Goal: Information Seeking & Learning: Learn about a topic

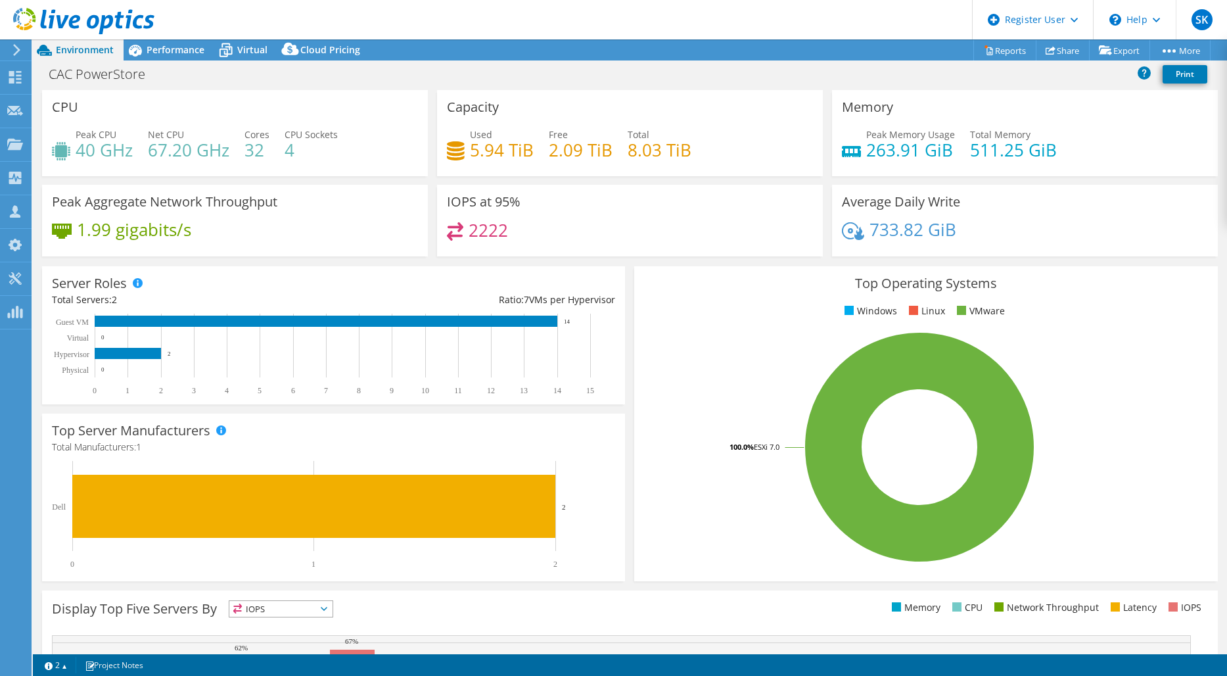
select select "EULondon"
select select "USD"
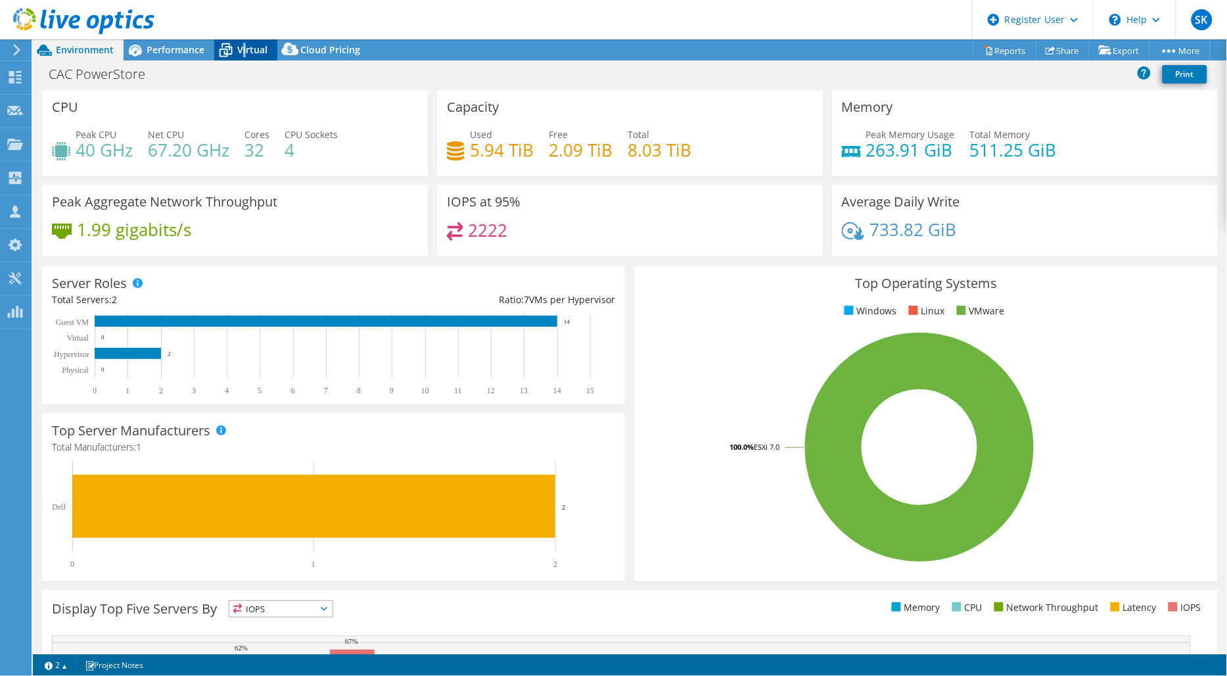
click at [244, 43] on span "Virtual" at bounding box center [252, 49] width 30 height 12
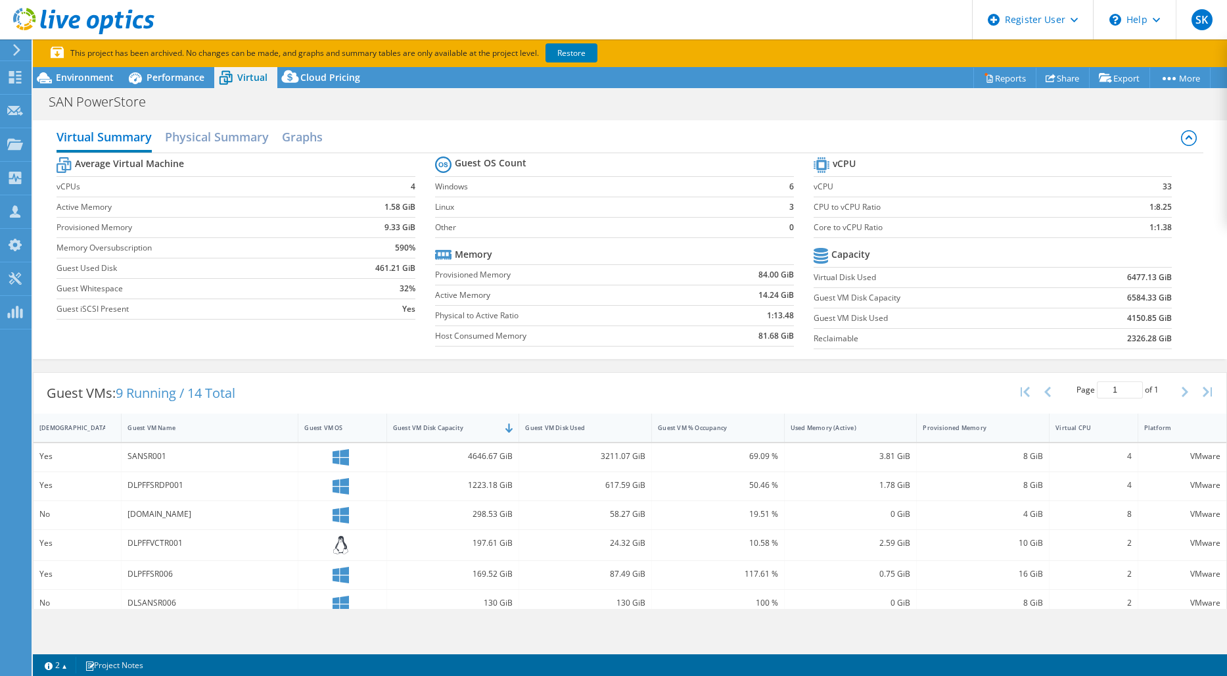
select select "USD"
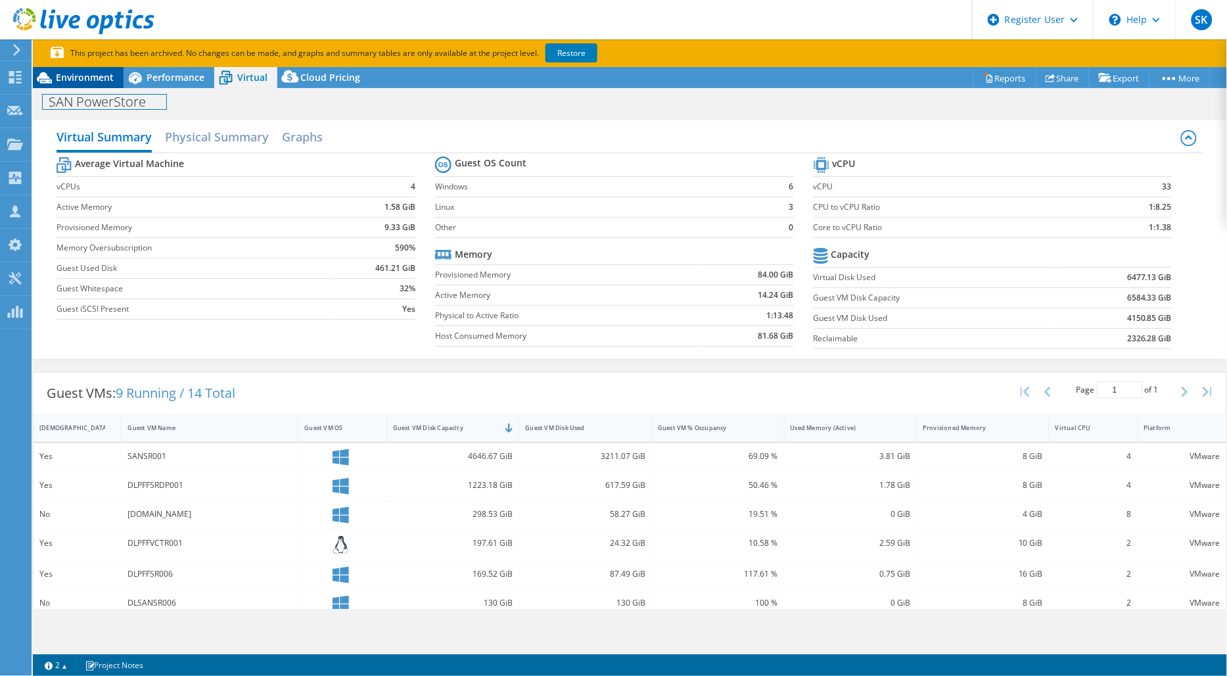
drag, startPoint x: 100, startPoint y: 89, endPoint x: 97, endPoint y: 81, distance: 7.9
click at [100, 86] on div "Project Actions Project Actions Reports Share Export vSAN ReadyNode Sizer" at bounding box center [630, 385] width 1194 height 636
click at [96, 81] on span "Environment" at bounding box center [85, 77] width 58 height 12
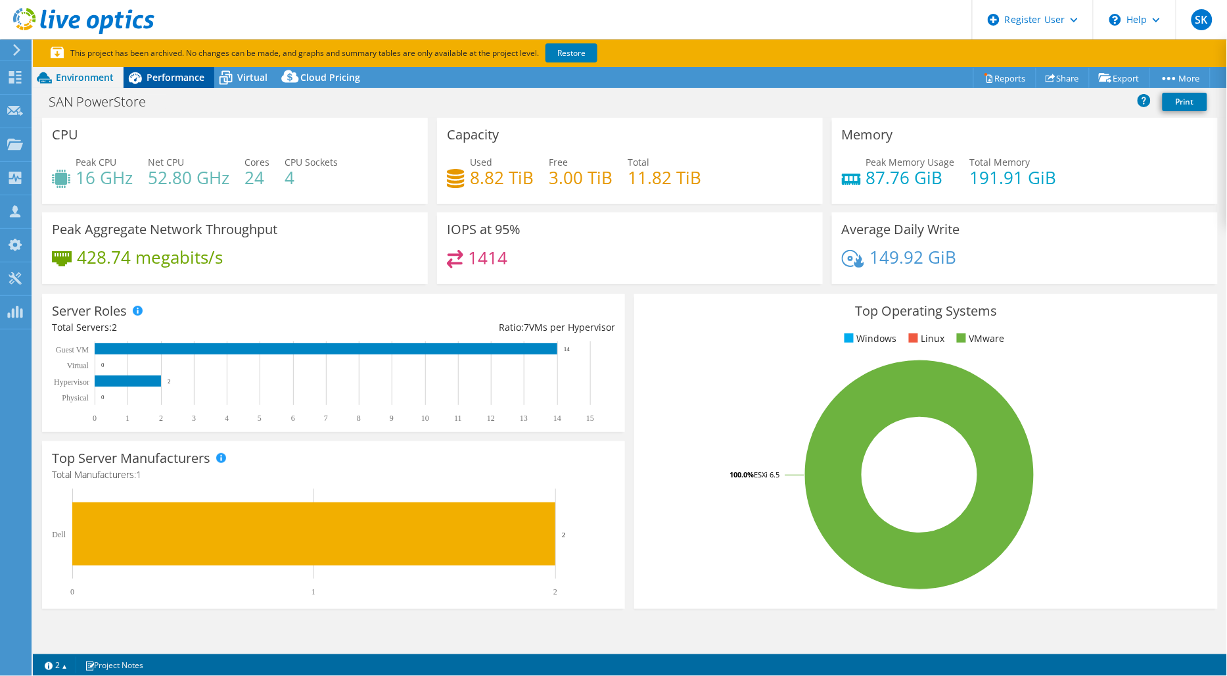
click at [180, 83] on div "Performance" at bounding box center [169, 77] width 91 height 21
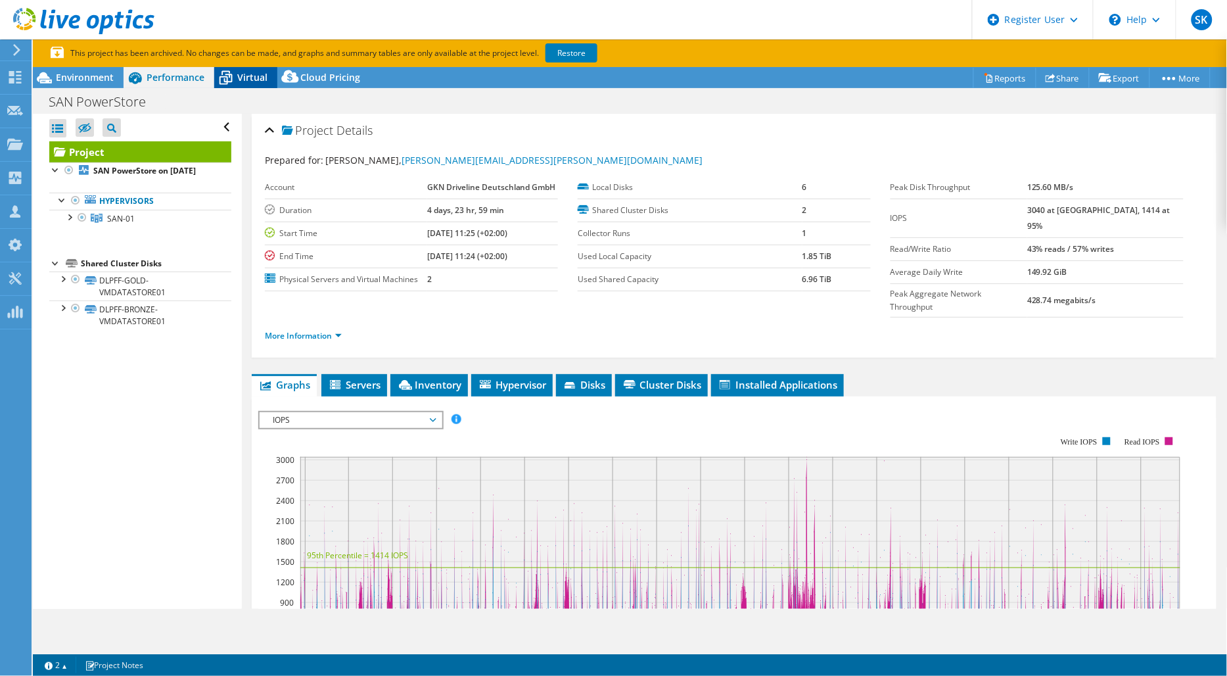
click at [233, 76] on icon at bounding box center [225, 77] width 23 height 23
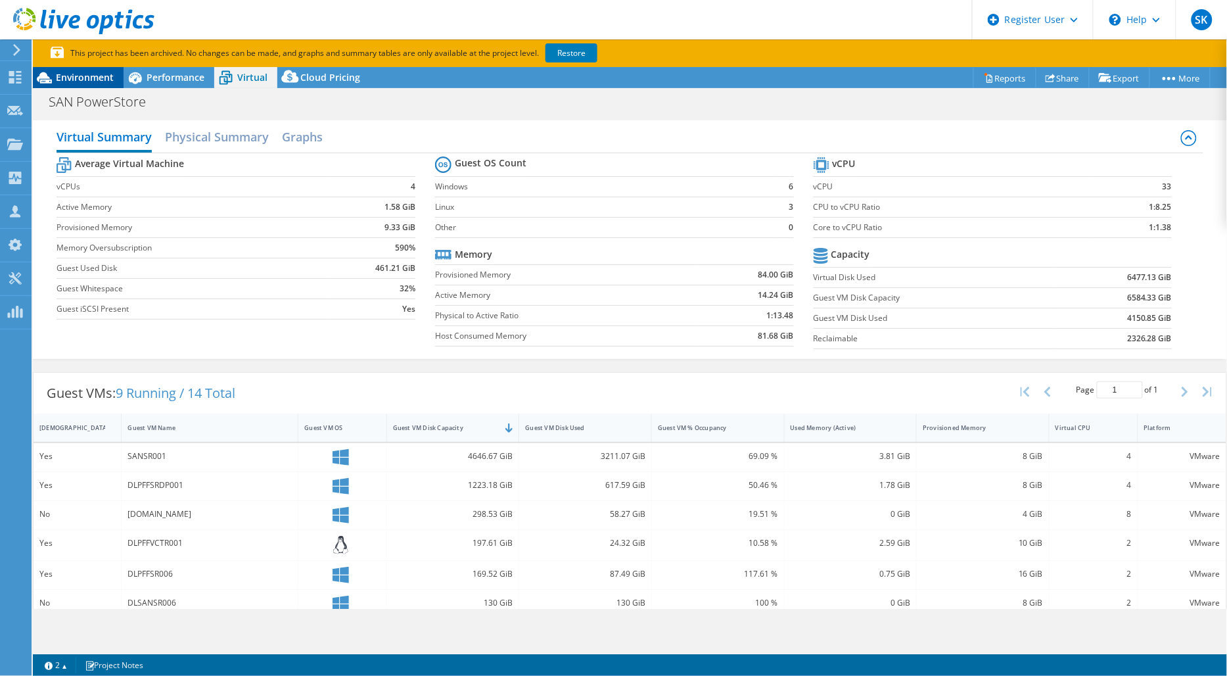
click at [88, 71] on span "Environment" at bounding box center [85, 77] width 58 height 12
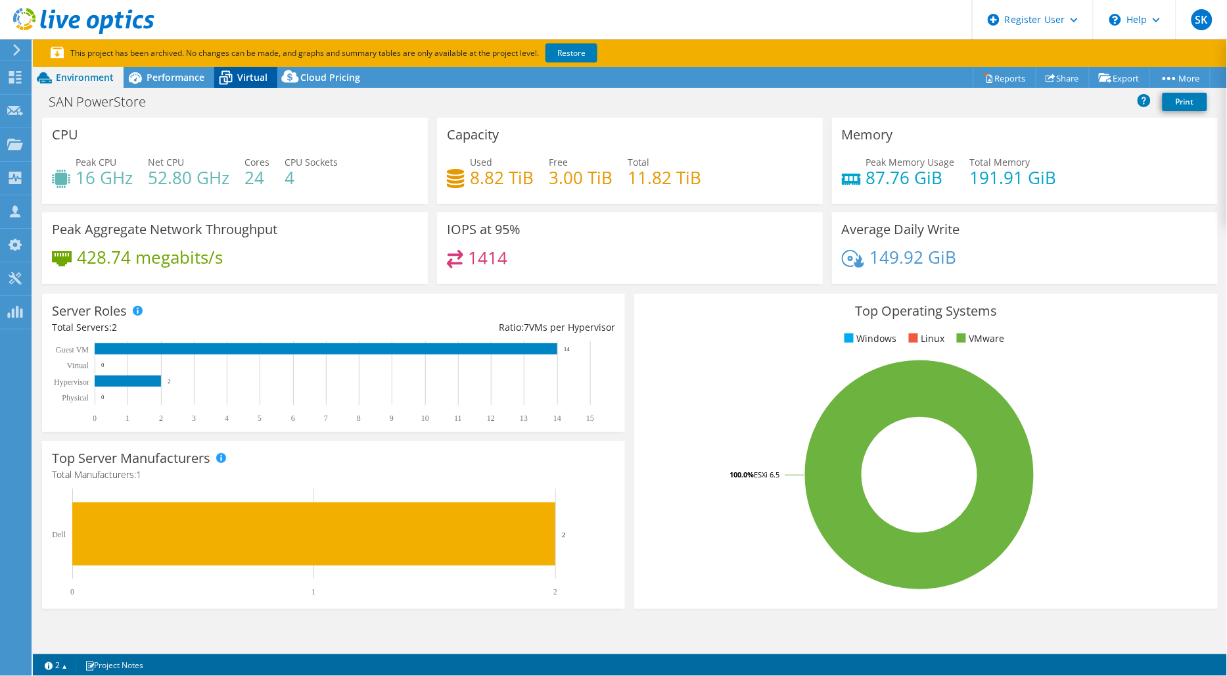
click at [229, 80] on icon at bounding box center [225, 77] width 23 height 23
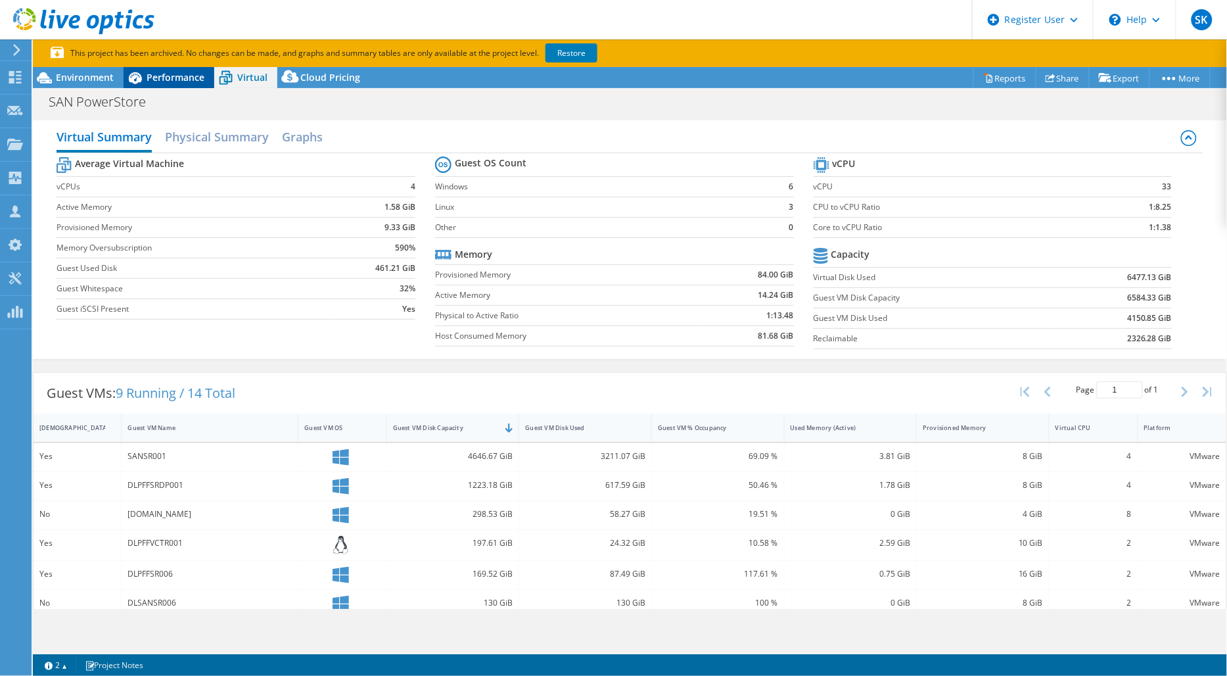
click at [171, 79] on span "Performance" at bounding box center [176, 77] width 58 height 12
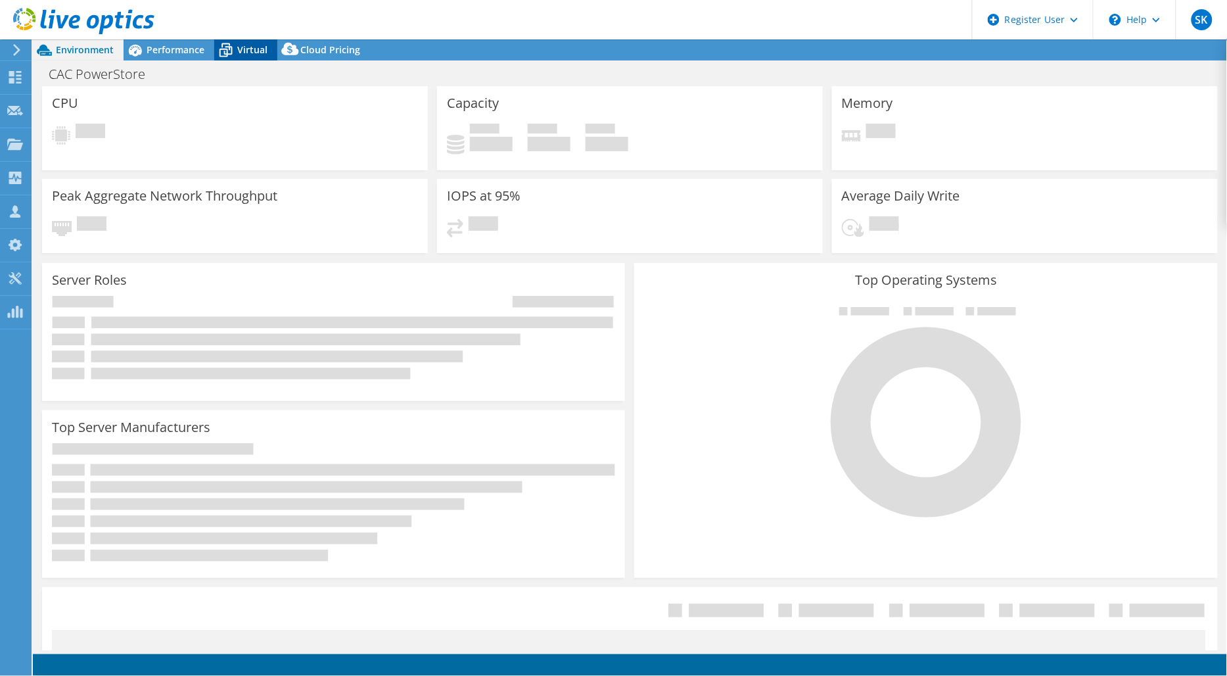
select select "USD"
click at [248, 51] on span "Virtual" at bounding box center [252, 49] width 30 height 12
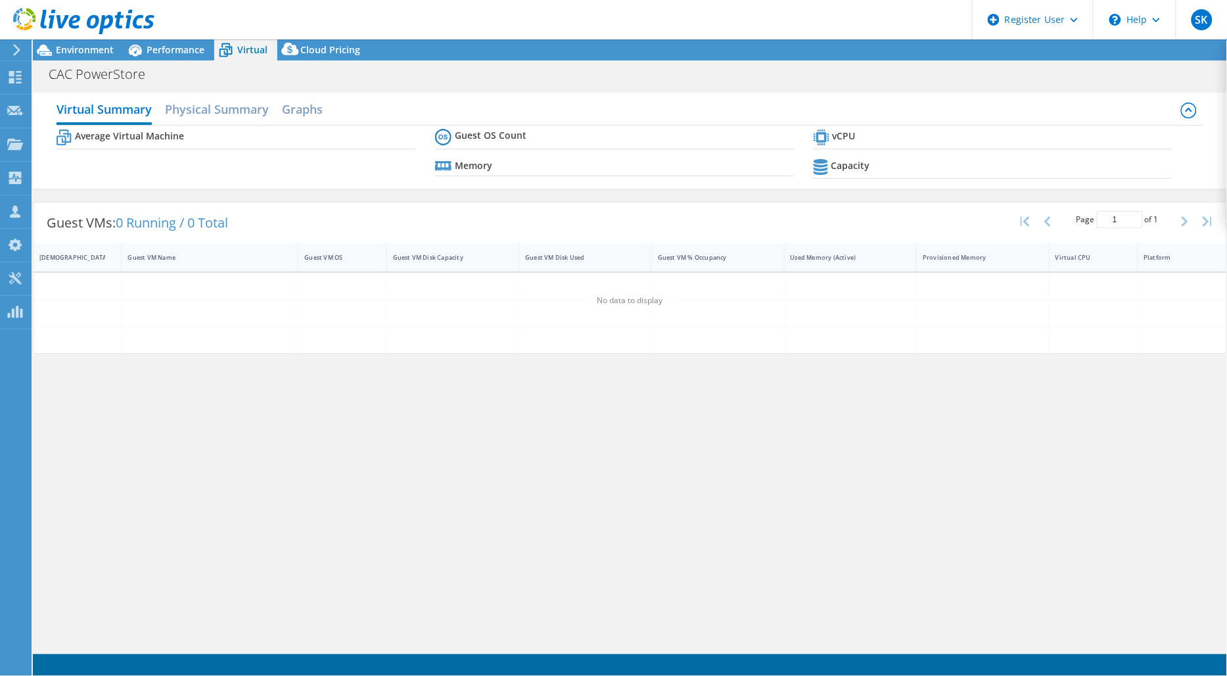
select select "EULondon"
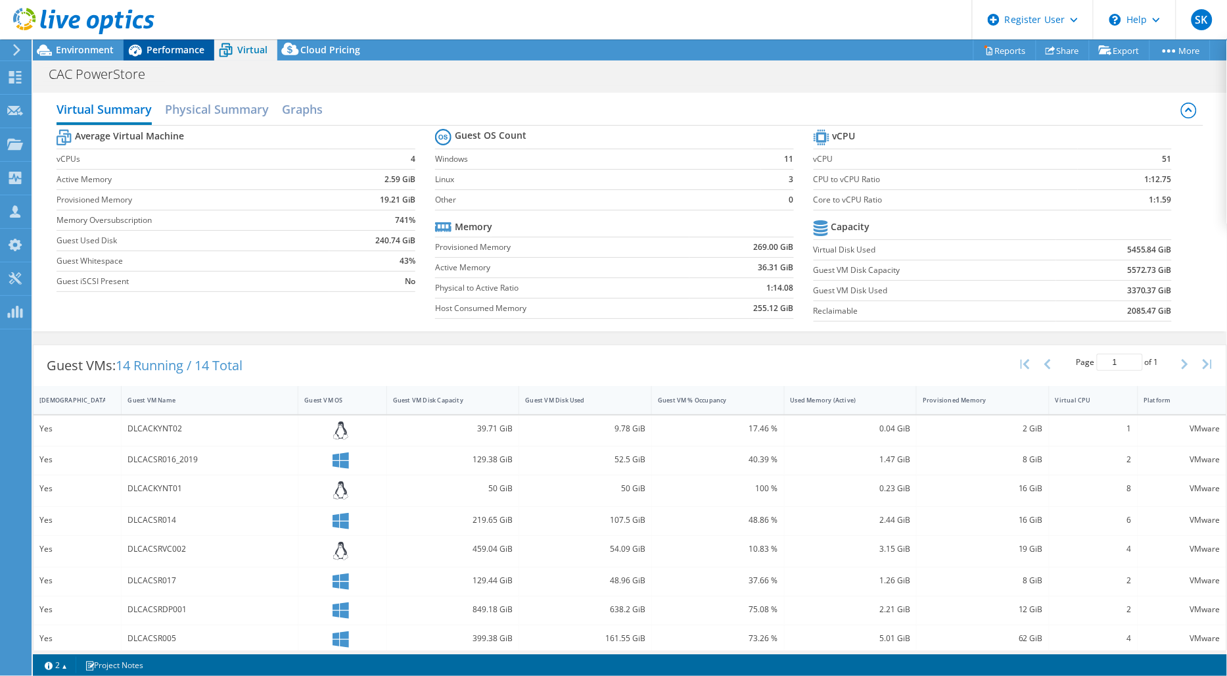
click at [192, 55] on span "Performance" at bounding box center [176, 49] width 58 height 12
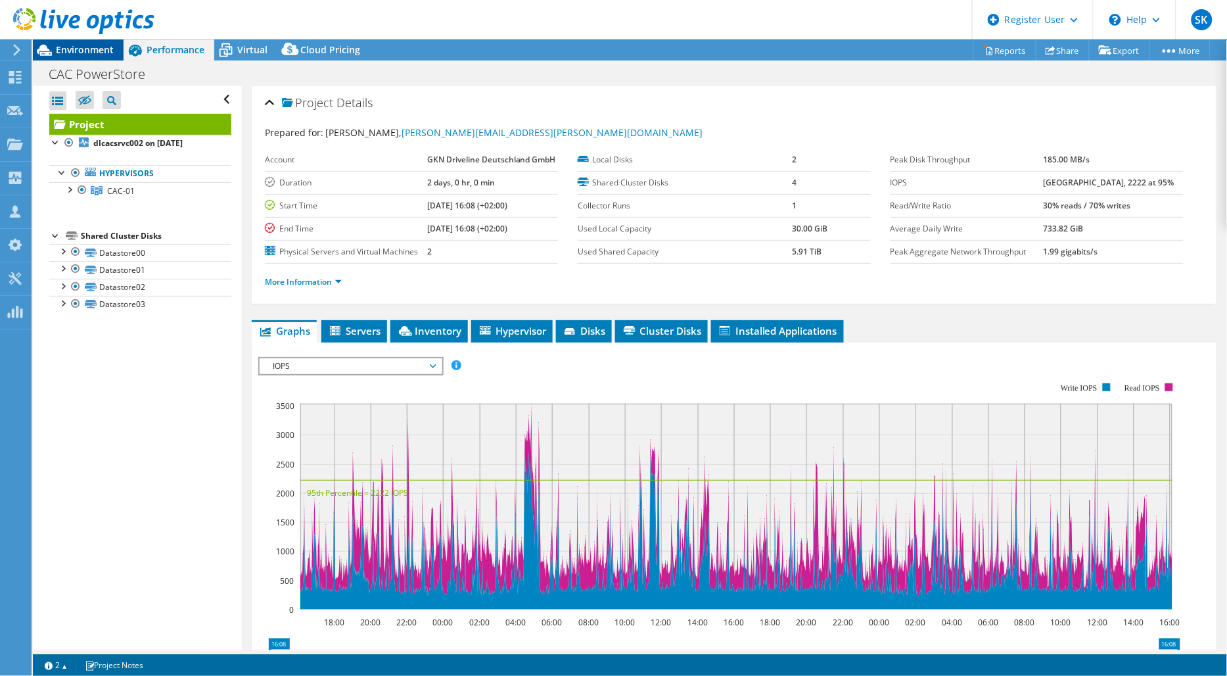
click at [83, 58] on div "Environment" at bounding box center [78, 49] width 91 height 21
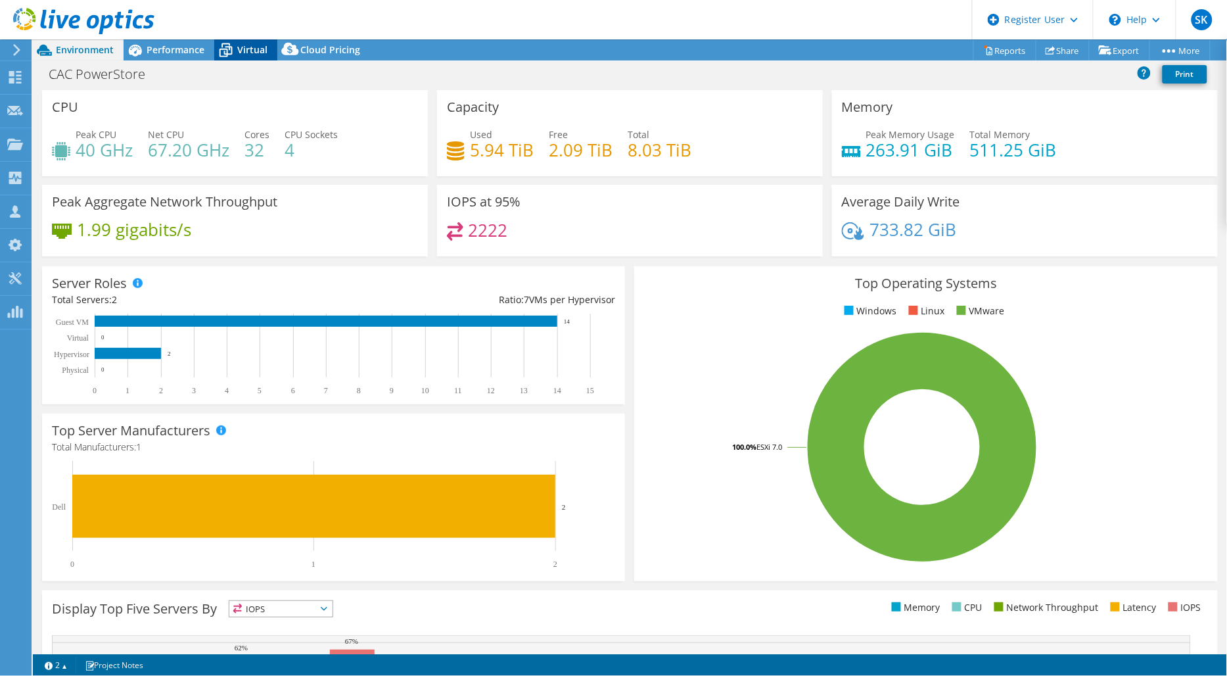
click at [247, 54] on span "Virtual" at bounding box center [252, 49] width 30 height 12
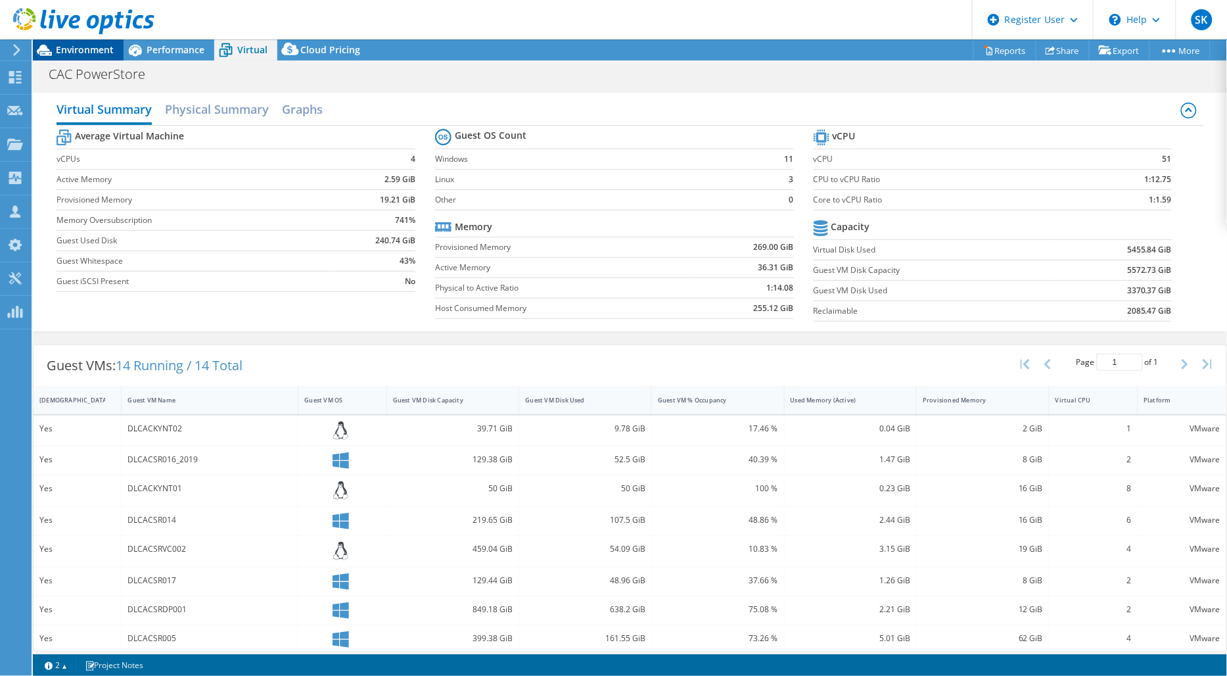
click at [104, 53] on span "Environment" at bounding box center [85, 49] width 58 height 12
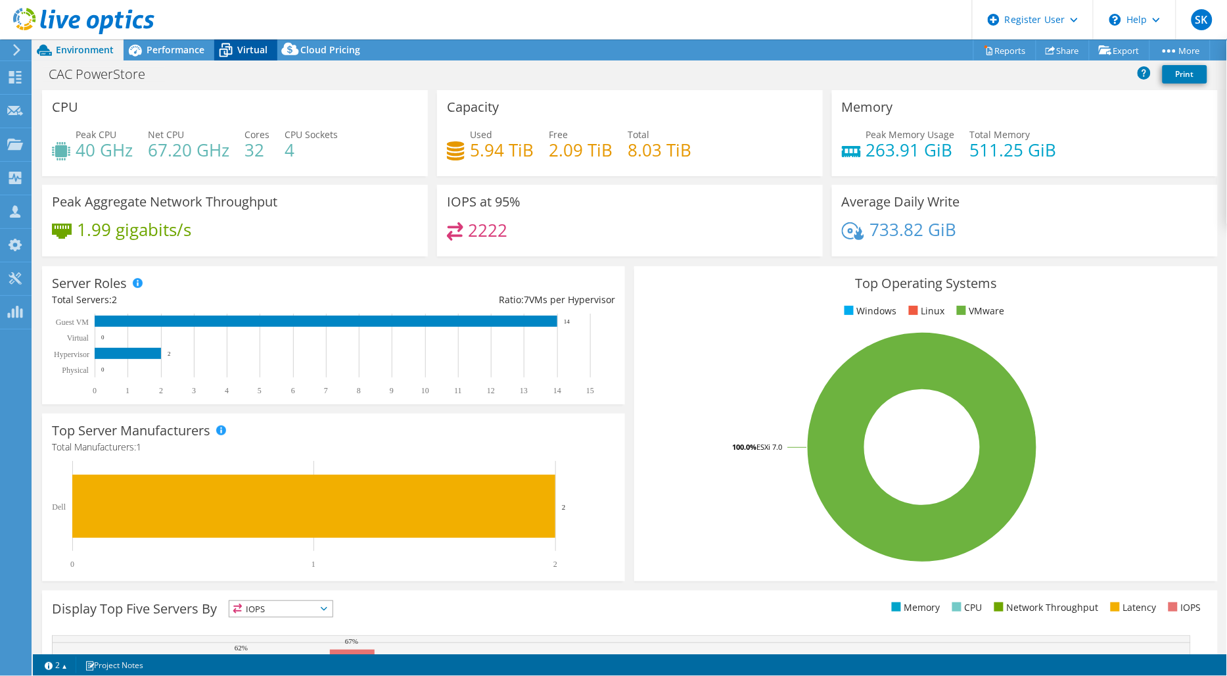
click at [243, 54] on span "Virtual" at bounding box center [252, 49] width 30 height 12
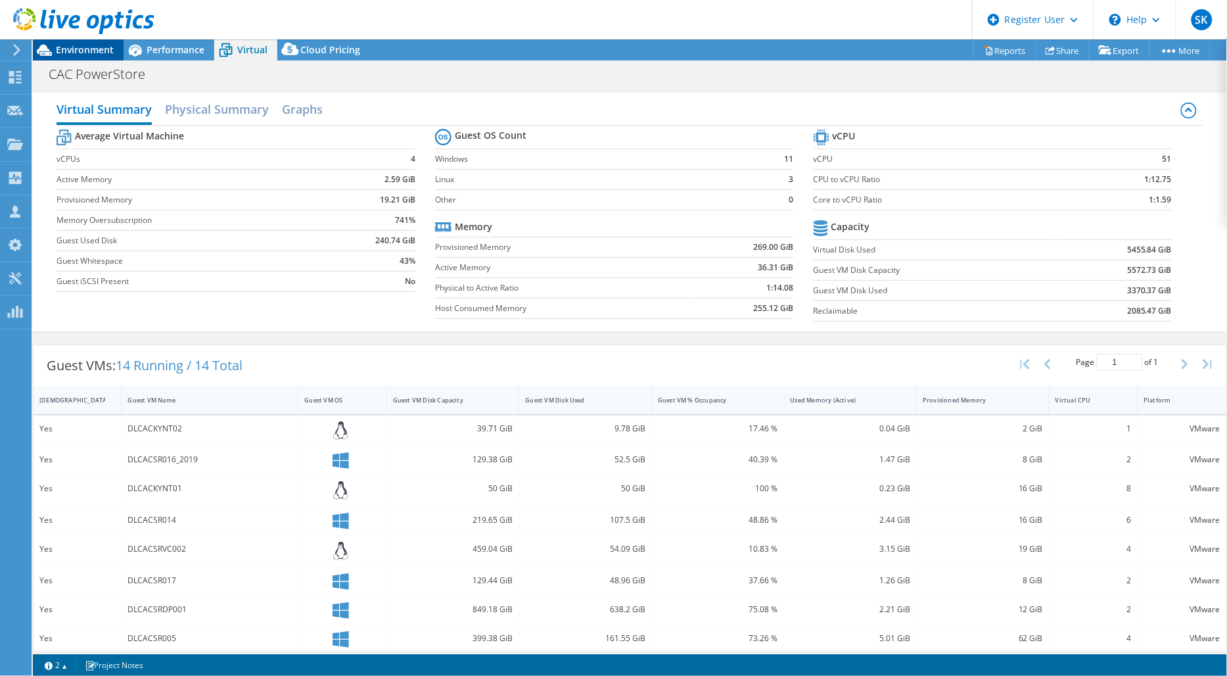
click at [92, 53] on span "Environment" at bounding box center [85, 49] width 58 height 12
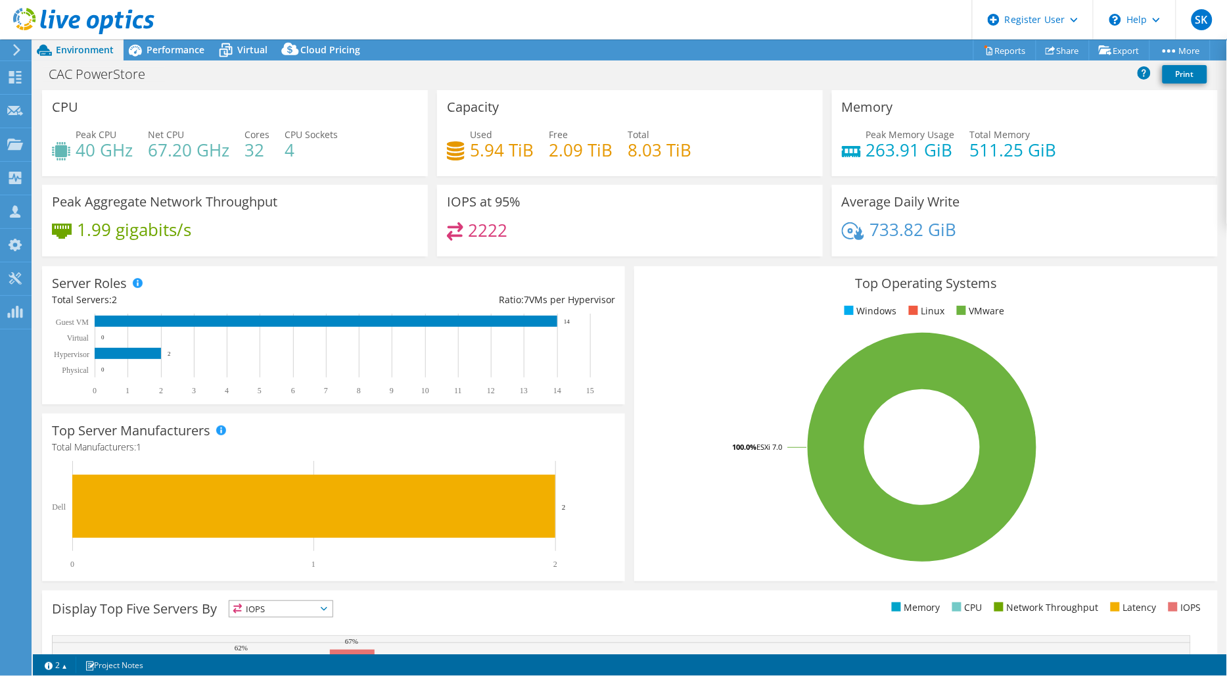
click at [252, 62] on div "CAC PowerStore Print" at bounding box center [630, 74] width 1194 height 24
click at [250, 49] on span "Virtual" at bounding box center [252, 49] width 30 height 12
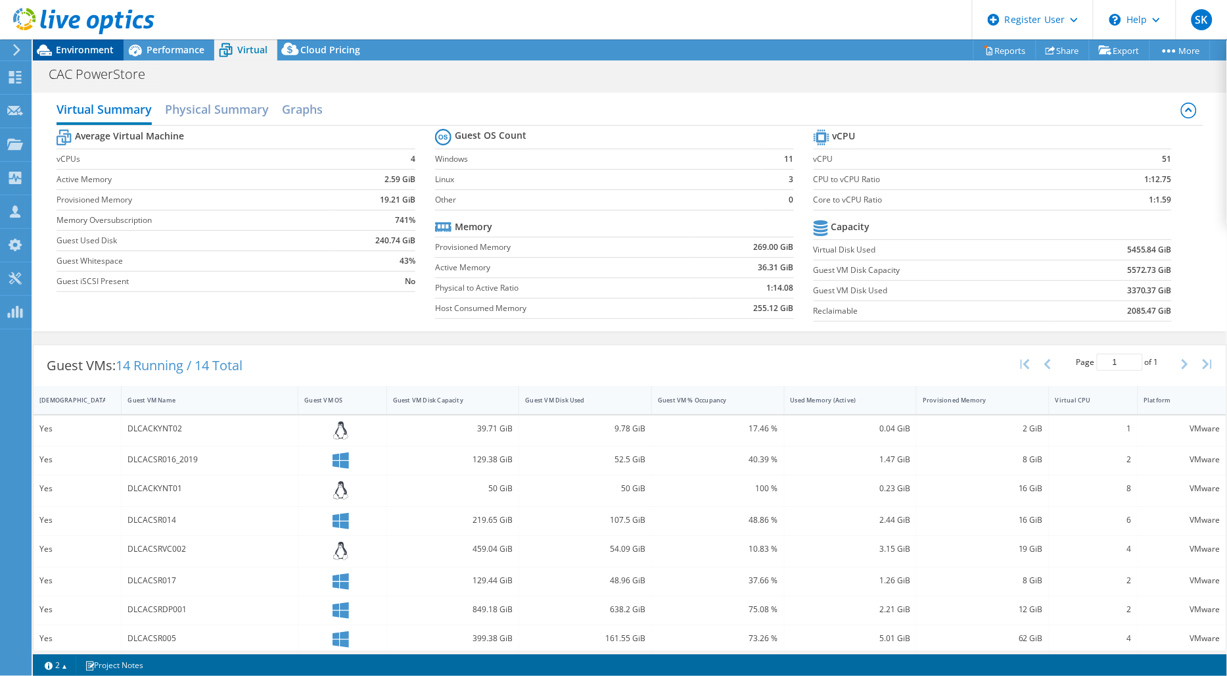
click at [94, 49] on span "Environment" at bounding box center [85, 49] width 58 height 12
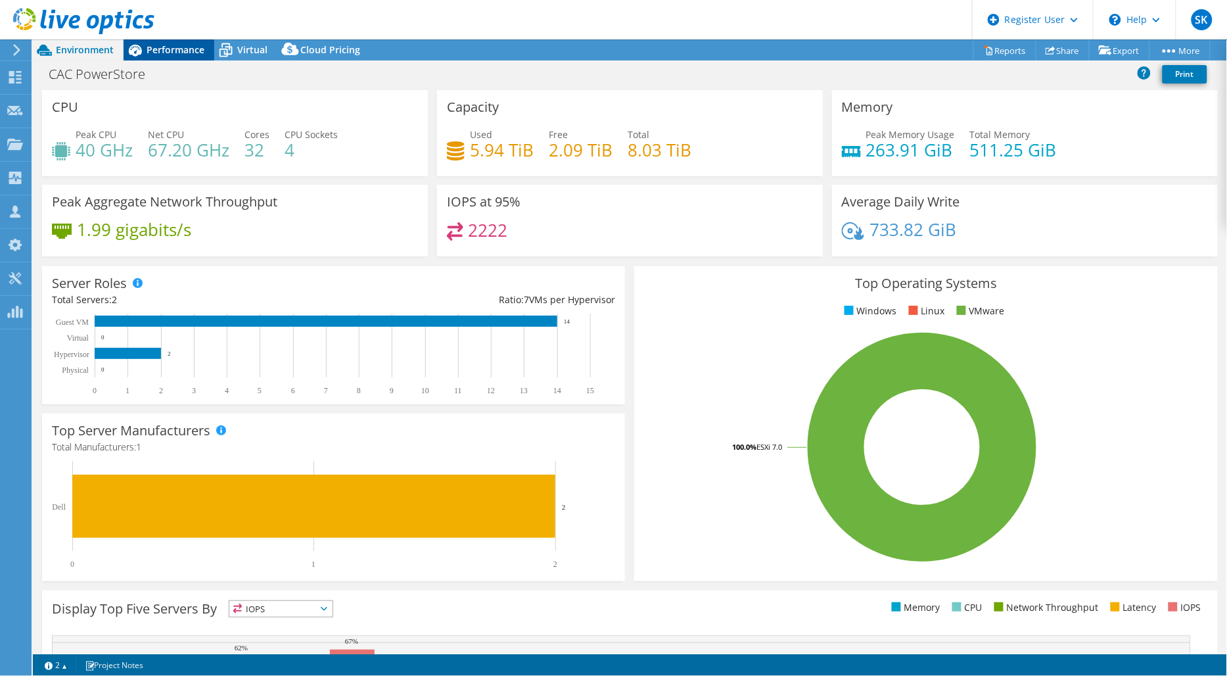
click at [143, 57] on icon at bounding box center [135, 50] width 23 height 23
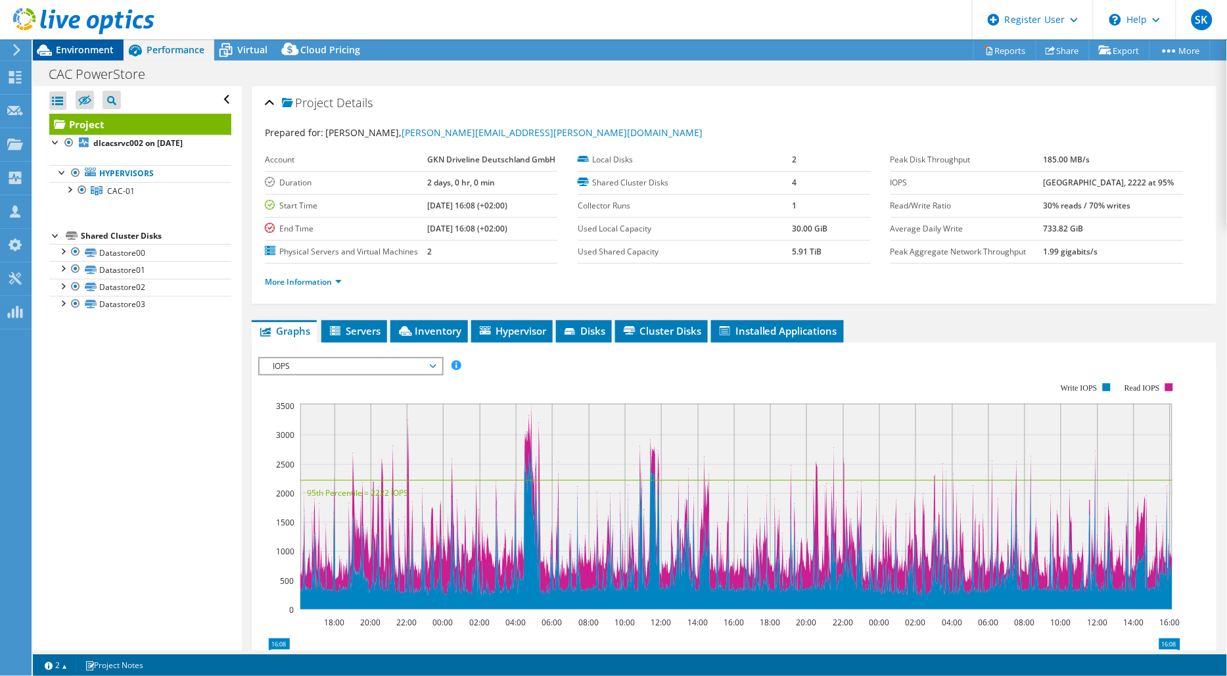
click at [103, 51] on span "Environment" at bounding box center [85, 49] width 58 height 12
